Goal: Task Accomplishment & Management: Manage account settings

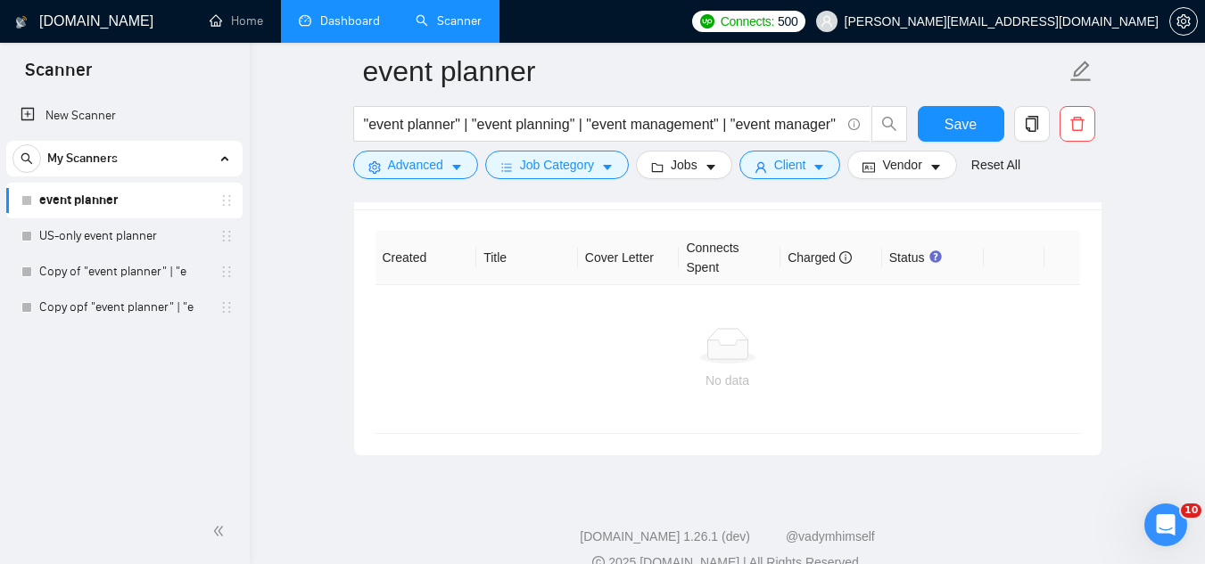
click at [340, 18] on link "Dashboard" at bounding box center [339, 20] width 81 height 15
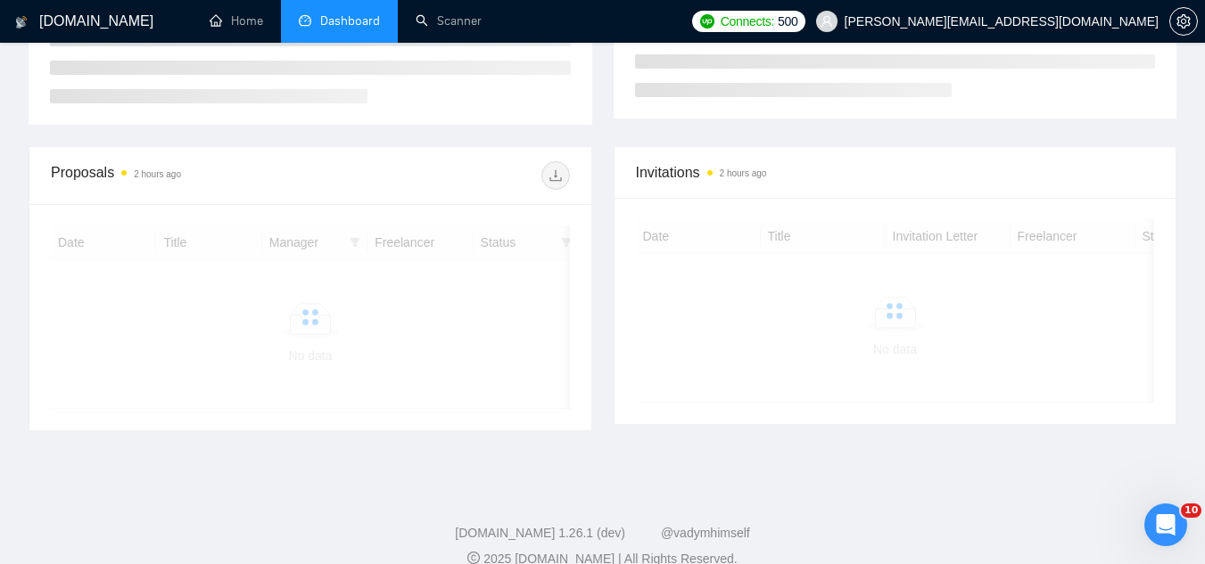
scroll to position [426, 0]
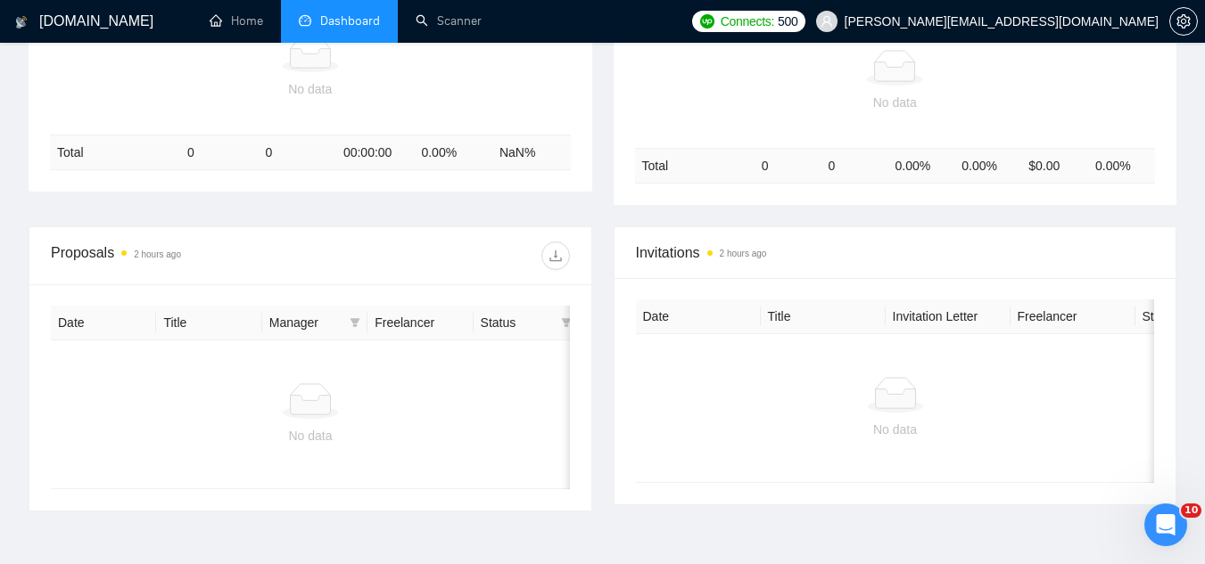
click at [992, 21] on span "[PERSON_NAME][EMAIL_ADDRESS][DOMAIN_NAME]" at bounding box center [1001, 21] width 314 height 0
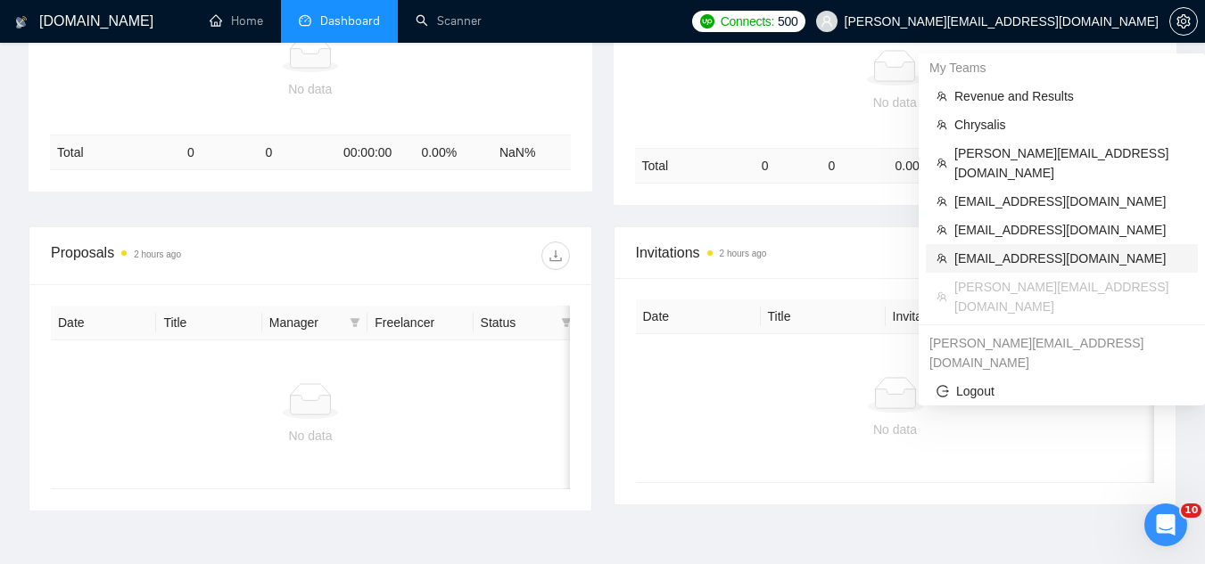
click at [1024, 249] on span "[EMAIL_ADDRESS][DOMAIN_NAME]" at bounding box center [1070, 259] width 233 height 20
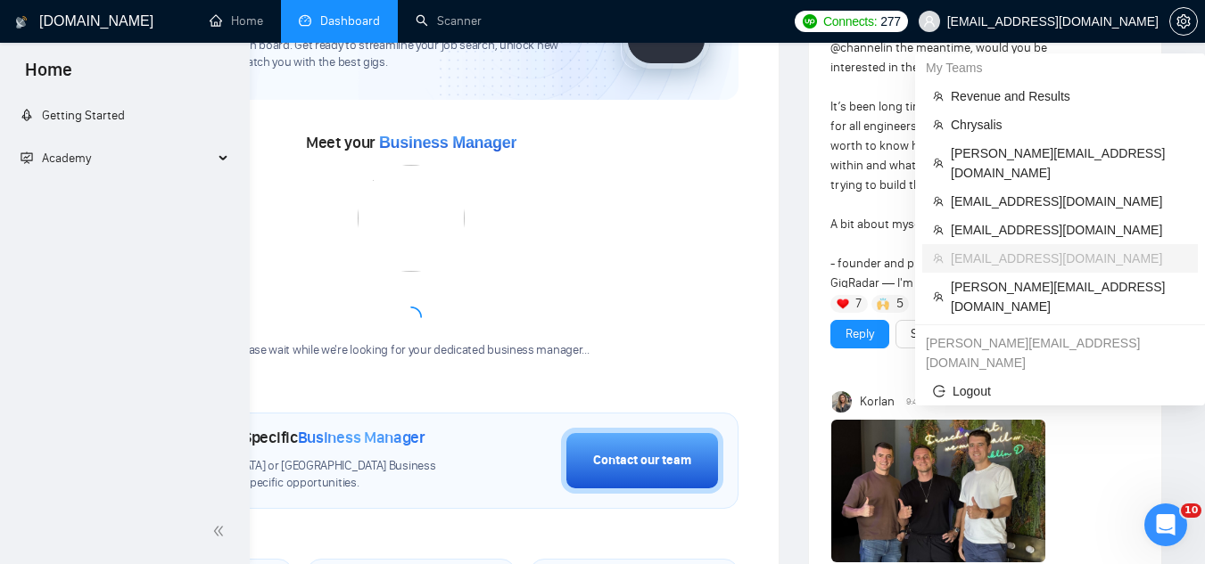
scroll to position [676, 0]
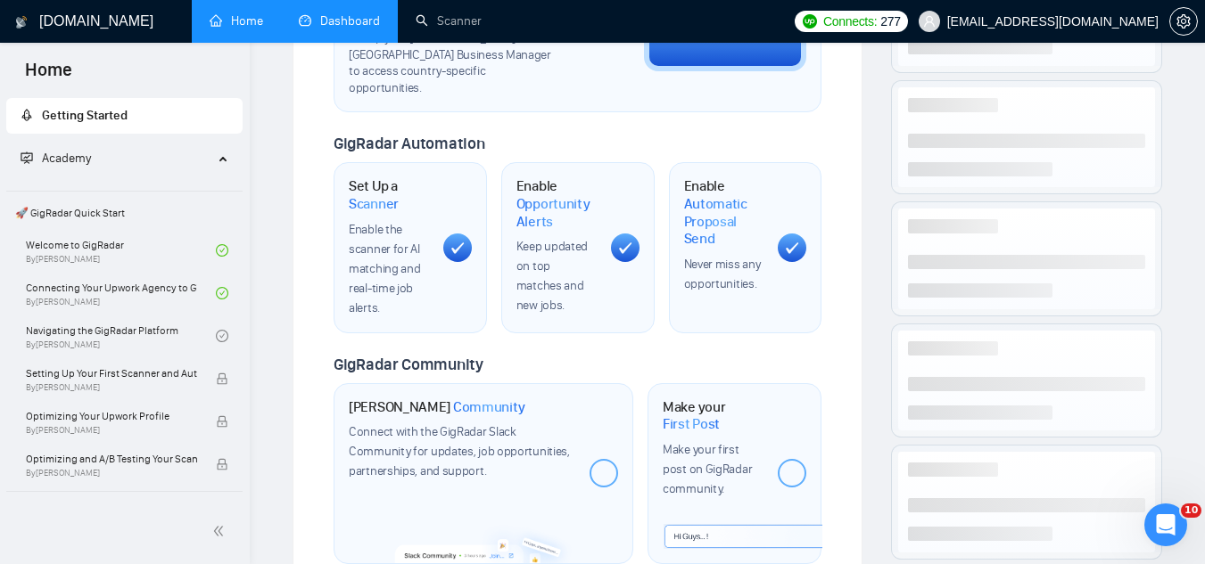
click at [327, 23] on link "Dashboard" at bounding box center [339, 20] width 81 height 15
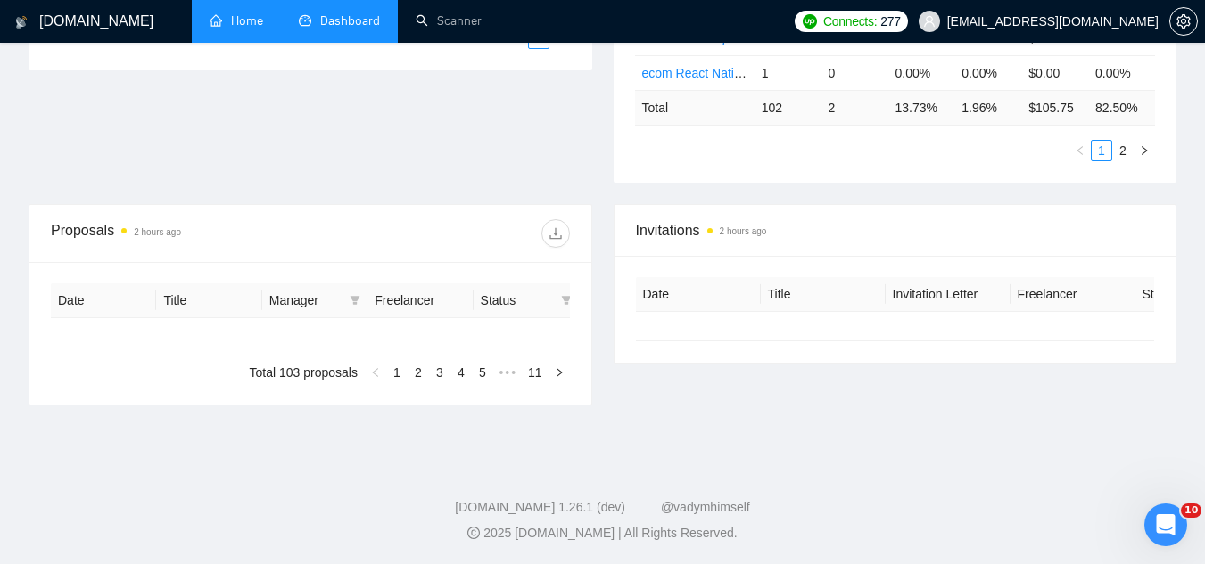
type input "[DATE]"
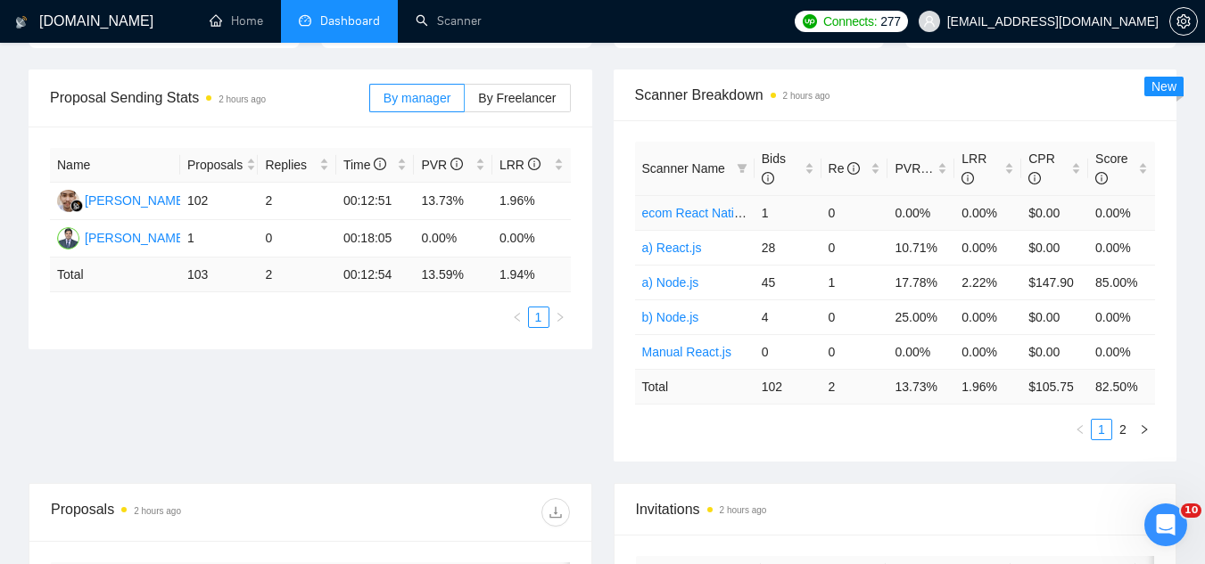
scroll to position [2, 0]
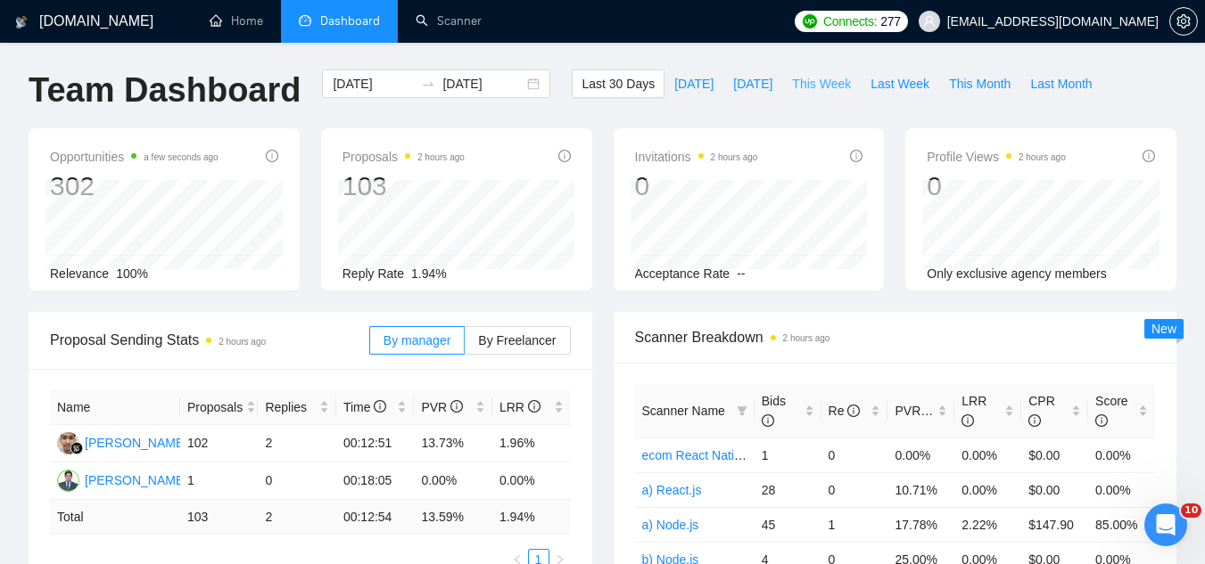
click at [792, 89] on span "This Week" at bounding box center [821, 84] width 59 height 20
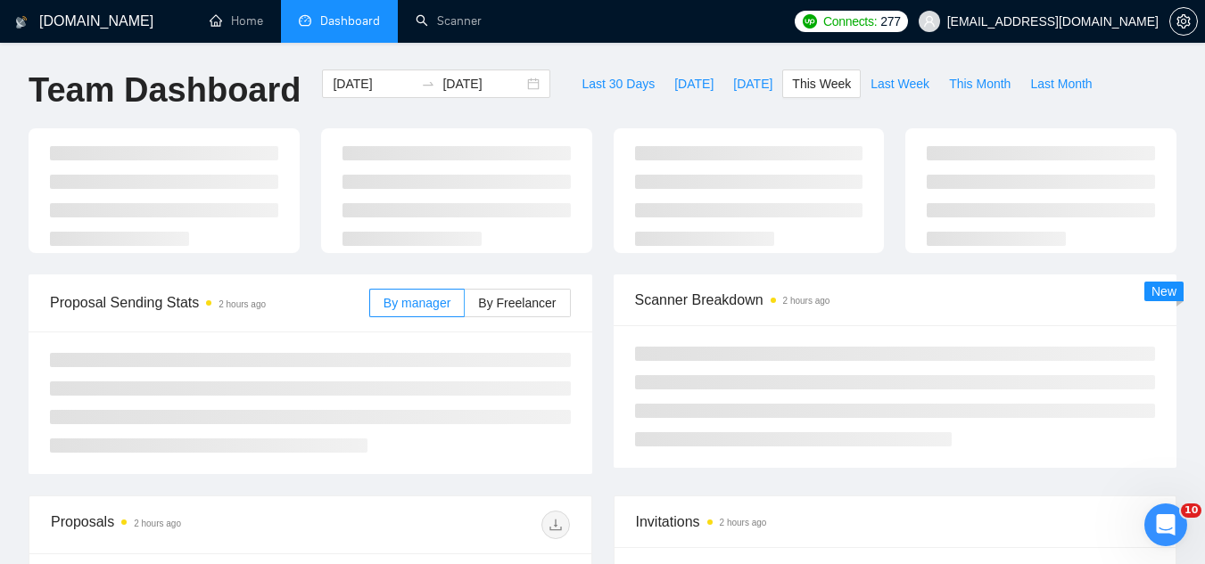
type input "[DATE]"
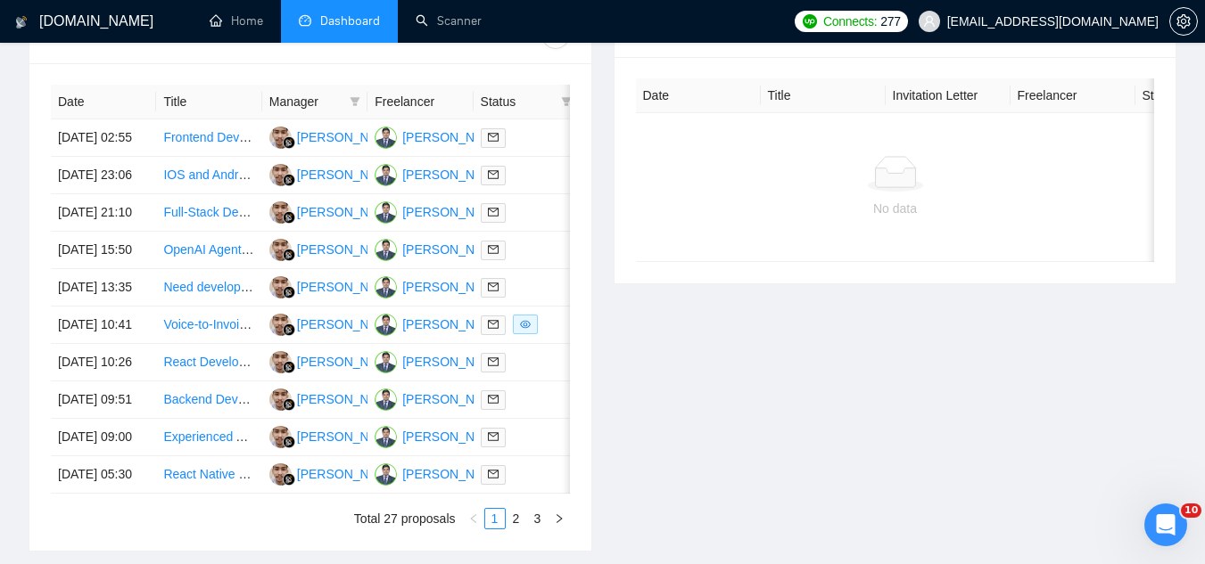
scroll to position [893, 0]
